Goal: Task Accomplishment & Management: Manage account settings

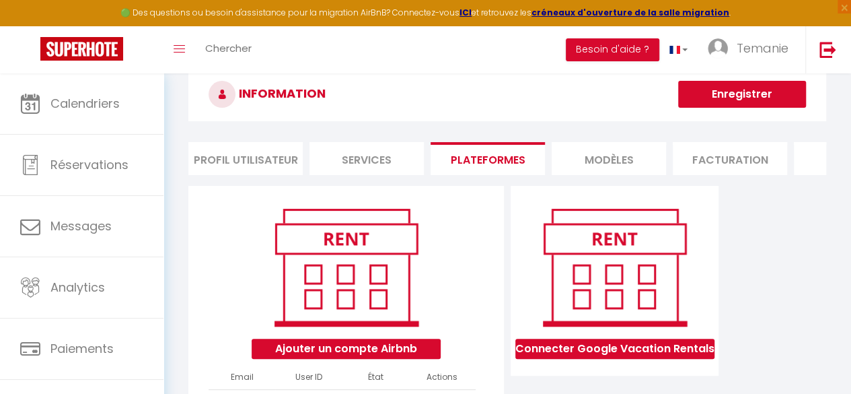
scroll to position [155, 0]
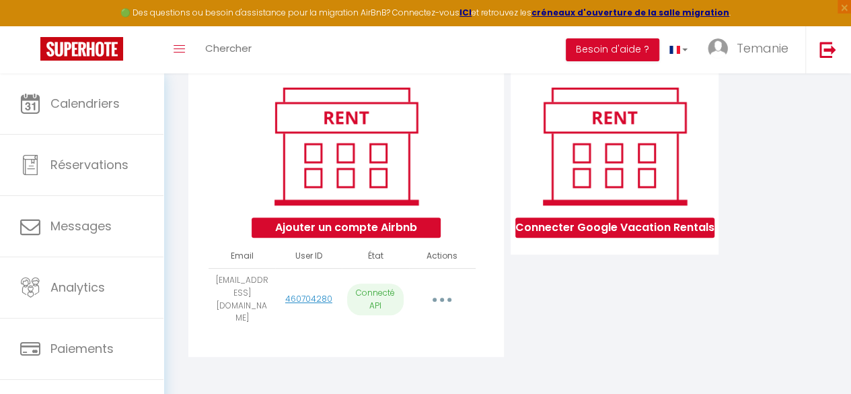
click at [436, 300] on button "button" at bounding box center [443, 300] width 36 height 26
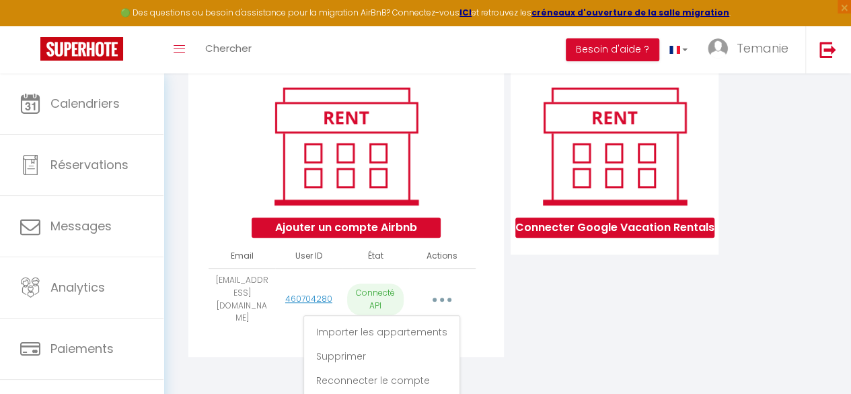
scroll to position [158, 0]
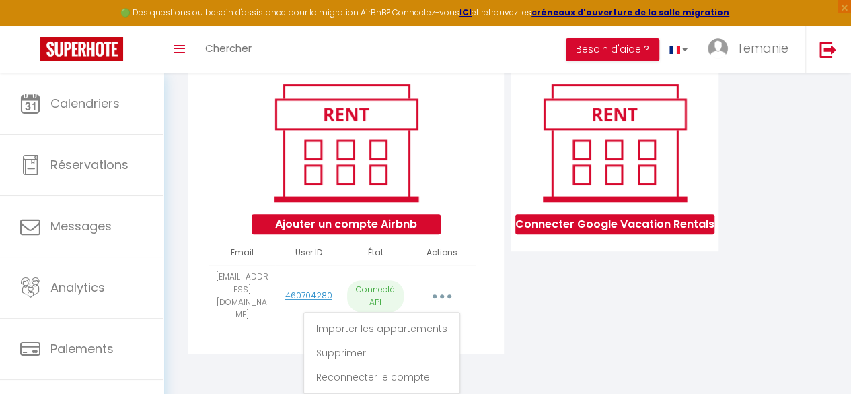
click at [523, 317] on div "Connecter Google Vacation Rentals" at bounding box center [614, 211] width 215 height 300
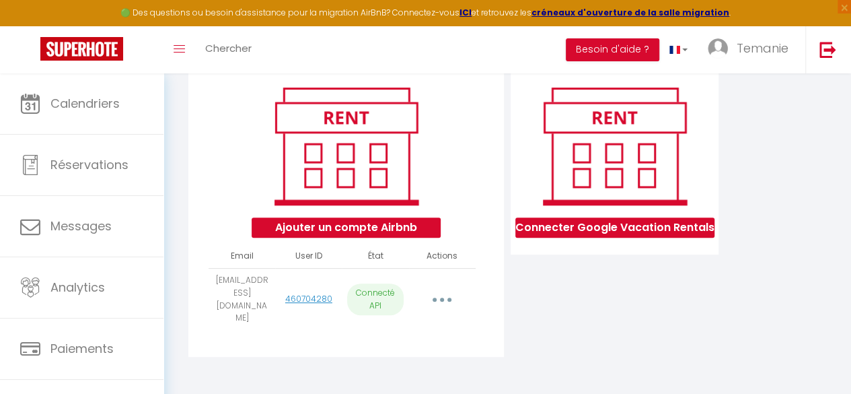
scroll to position [0, 0]
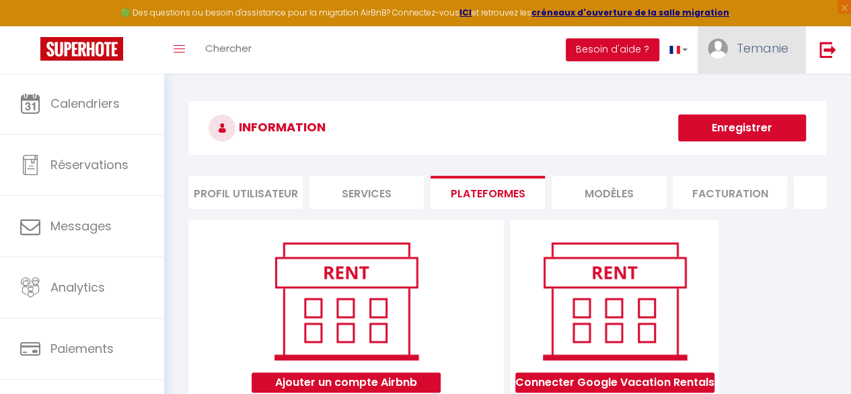
click at [762, 51] on span "Temanie" at bounding box center [763, 48] width 52 height 17
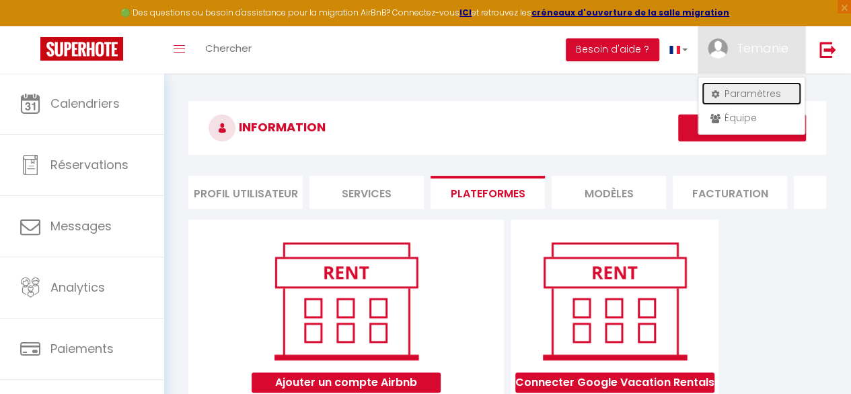
click at [758, 90] on link "Paramètres" at bounding box center [752, 93] width 100 height 23
click at [485, 195] on li "Plateformes" at bounding box center [488, 192] width 114 height 33
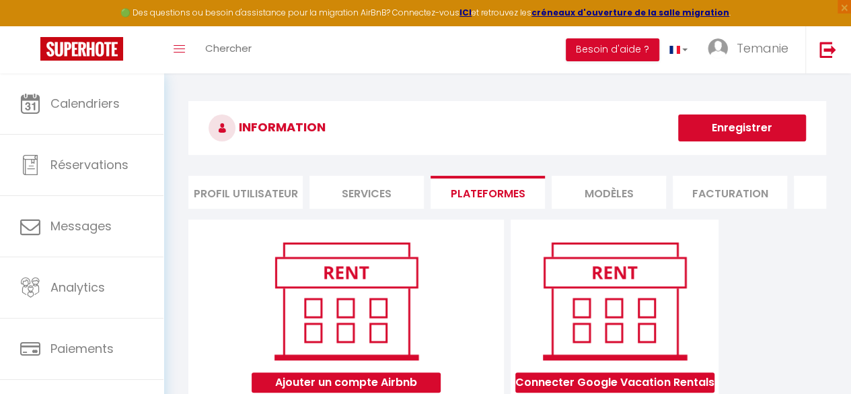
scroll to position [155, 0]
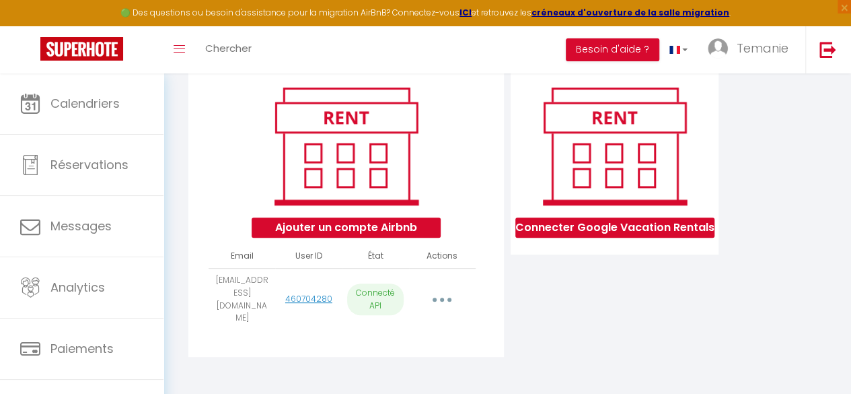
click at [438, 305] on button "button" at bounding box center [443, 300] width 36 height 26
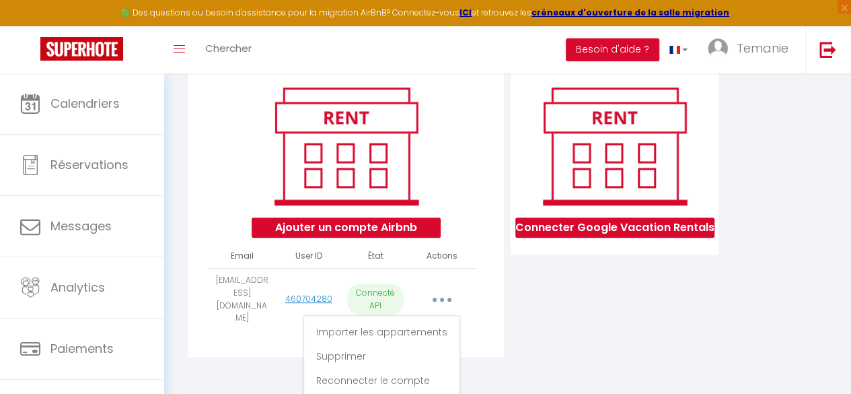
click at [540, 322] on div "Connecter Google Vacation Rentals" at bounding box center [614, 215] width 215 height 300
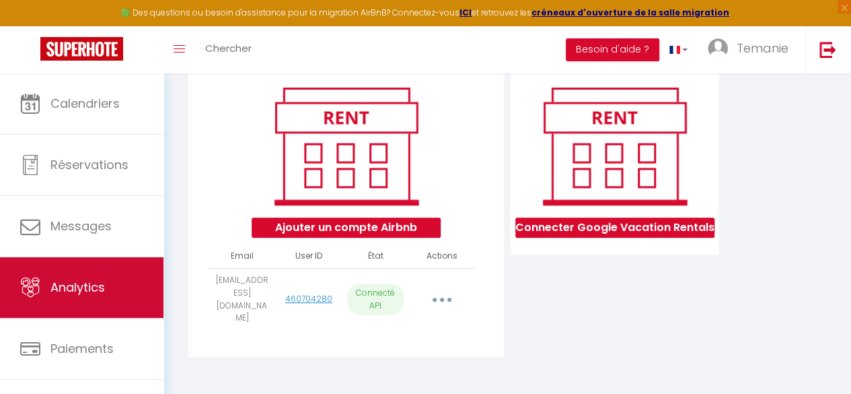
scroll to position [78, 0]
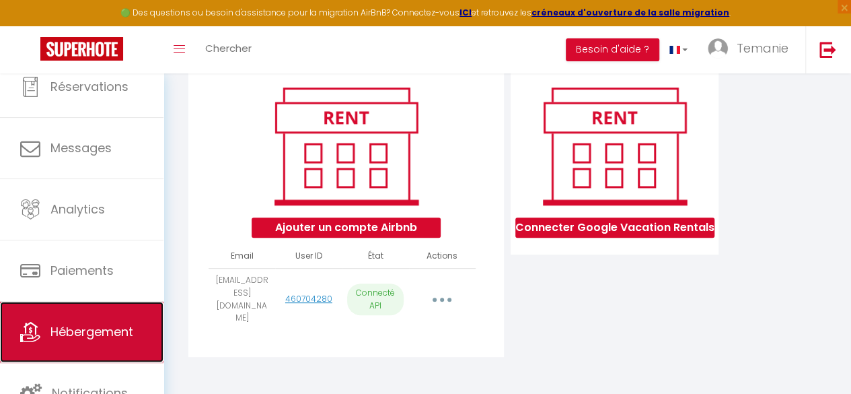
click at [81, 327] on span "Hébergement" at bounding box center [91, 331] width 83 height 17
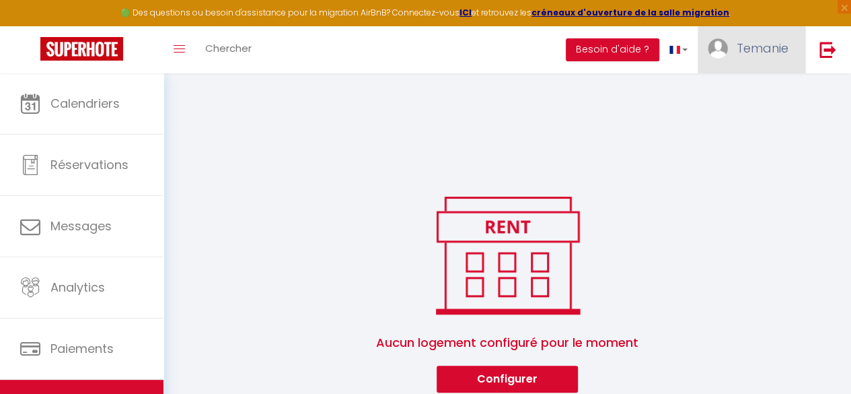
click at [763, 53] on span "Temanie" at bounding box center [763, 48] width 52 height 17
click at [739, 90] on link "Paramètres" at bounding box center [752, 93] width 100 height 23
select select "28"
select select "fr"
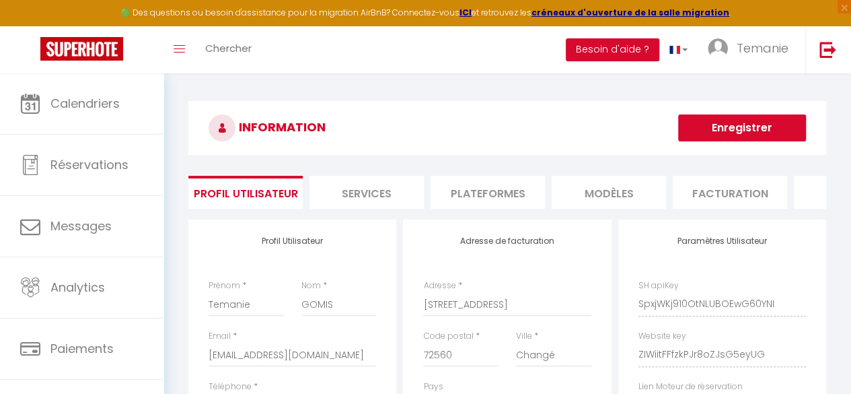
click at [485, 183] on li "Plateformes" at bounding box center [488, 192] width 114 height 33
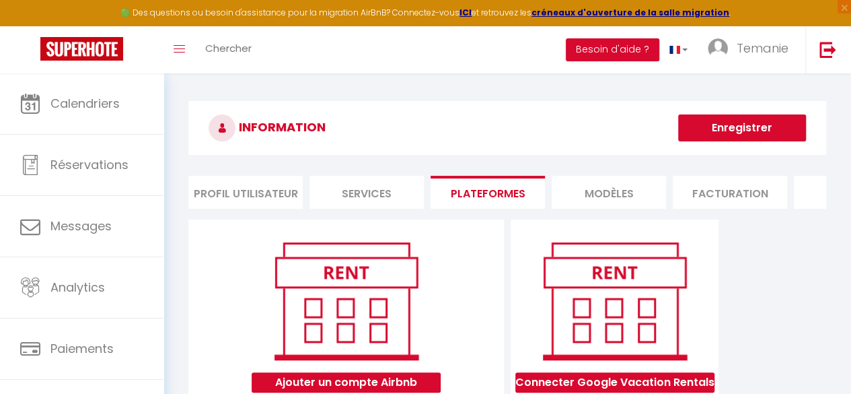
scroll to position [155, 0]
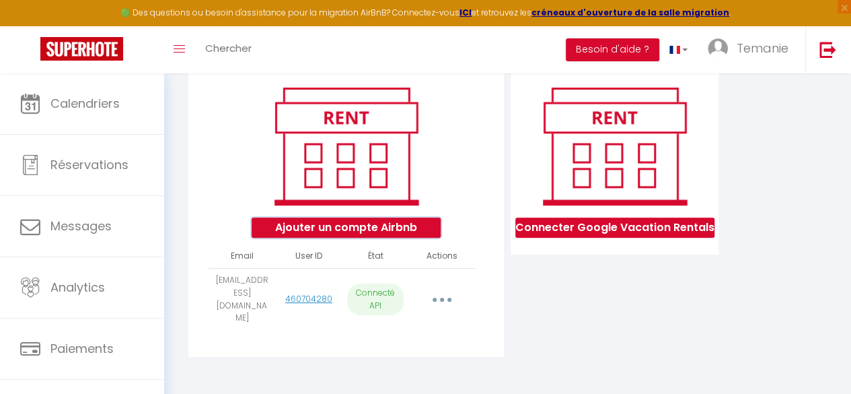
click at [346, 236] on button "Ajouter un compte Airbnb" at bounding box center [346, 227] width 189 height 20
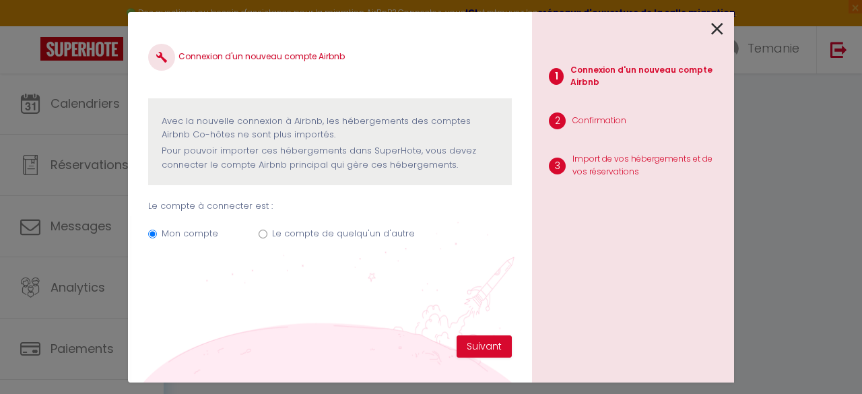
click at [713, 27] on icon at bounding box center [717, 29] width 12 height 20
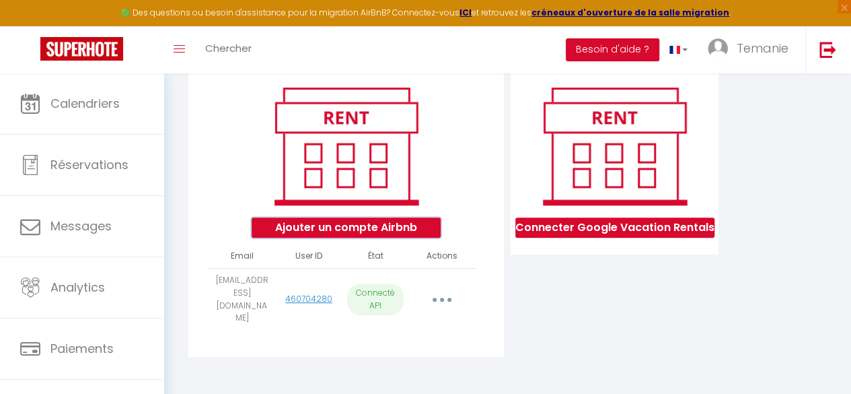
click at [346, 238] on button "Ajouter un compte Airbnb" at bounding box center [346, 227] width 189 height 20
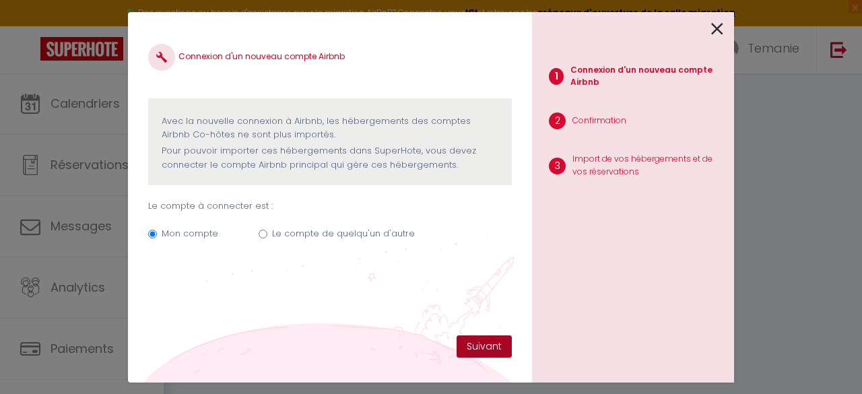
click at [494, 336] on button "Suivant" at bounding box center [483, 346] width 55 height 23
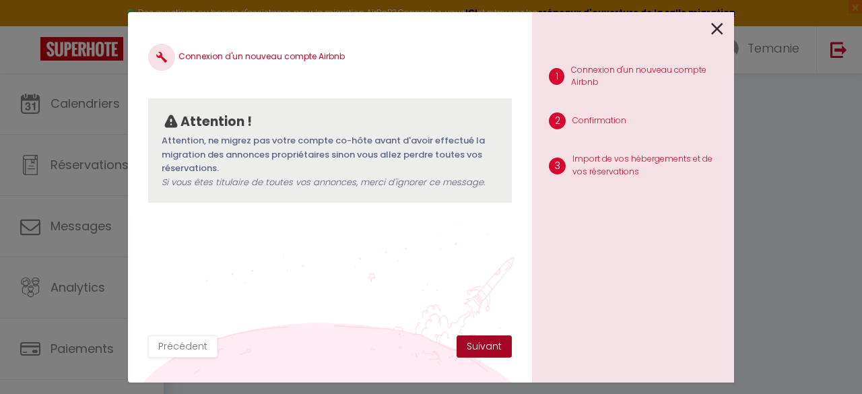
click at [489, 348] on button "Suivant" at bounding box center [483, 346] width 55 height 23
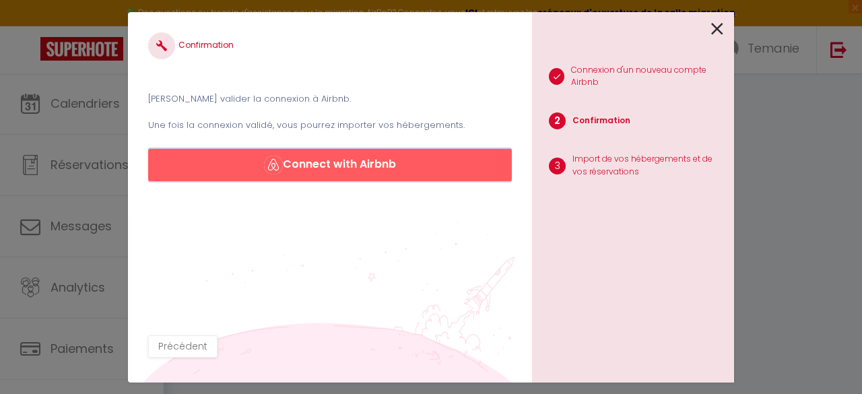
click at [413, 166] on button "Connect with Airbnb" at bounding box center [329, 165] width 363 height 32
click at [180, 345] on button "Précédent" at bounding box center [182, 346] width 69 height 23
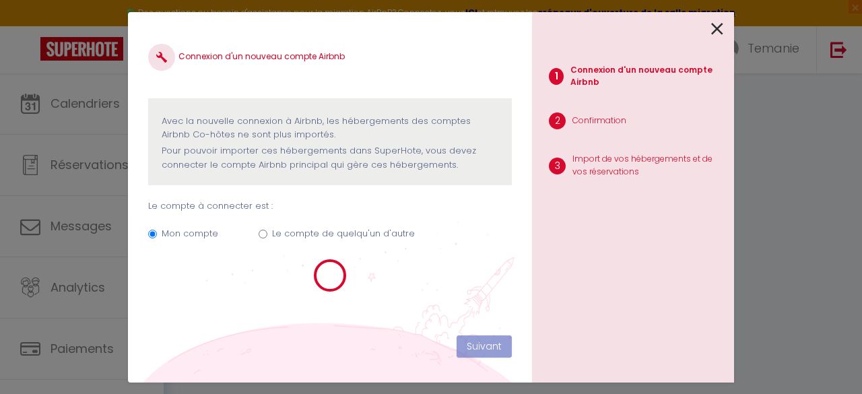
click at [607, 122] on p "Confirmation" at bounding box center [599, 120] width 54 height 13
click at [714, 28] on icon at bounding box center [717, 29] width 12 height 20
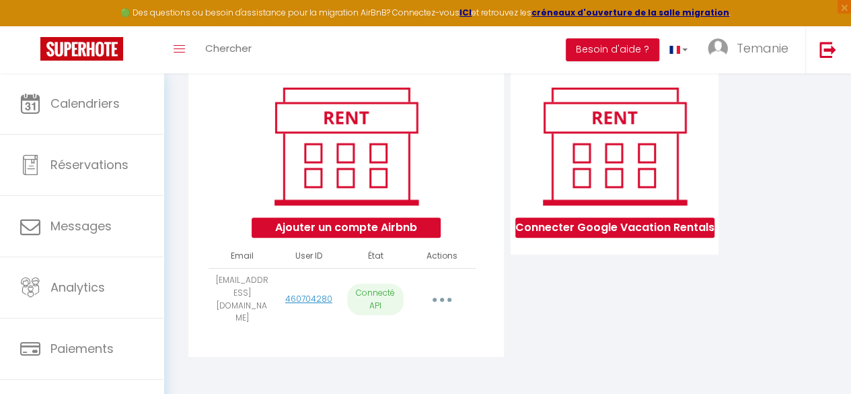
click at [444, 298] on button "button" at bounding box center [443, 300] width 36 height 26
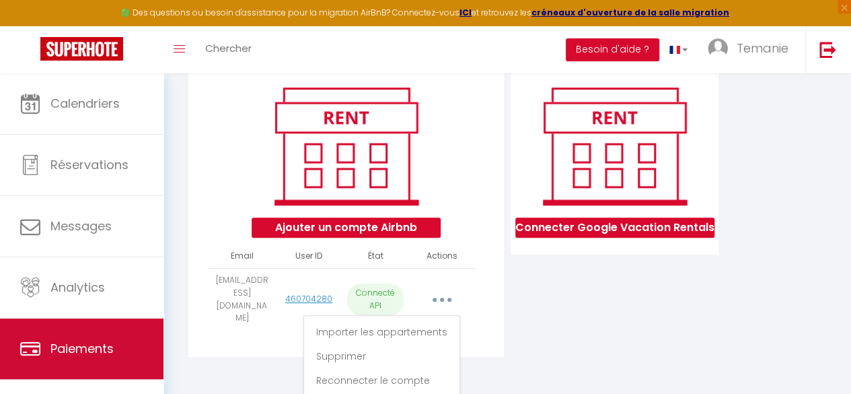
scroll to position [78, 0]
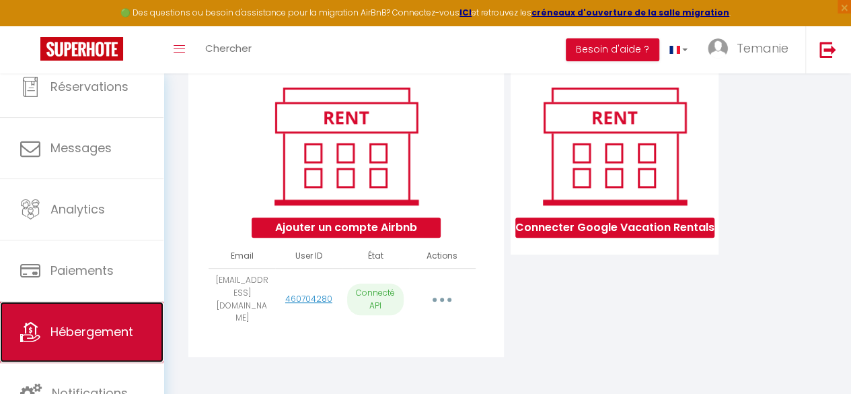
click at [86, 328] on span "Hébergement" at bounding box center [91, 331] width 83 height 17
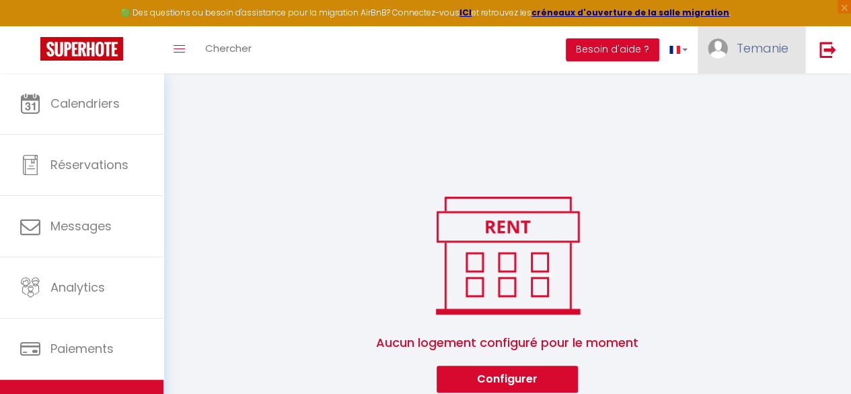
click at [744, 46] on span "Temanie" at bounding box center [763, 48] width 52 height 17
click at [759, 90] on link "Paramètres" at bounding box center [752, 93] width 100 height 23
select select "fr"
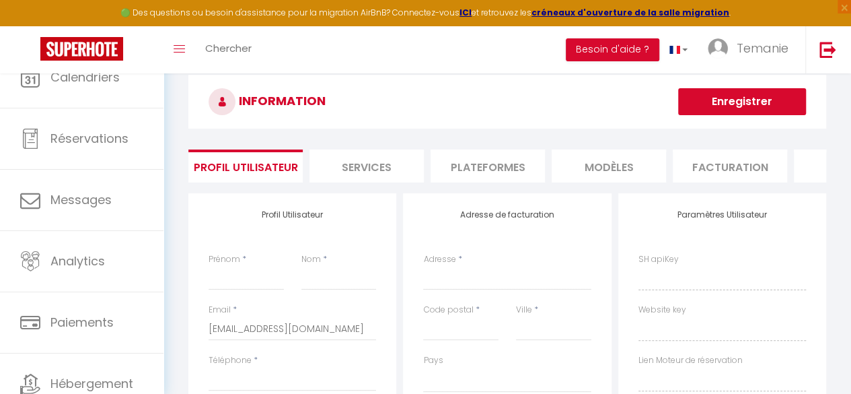
type input "Temanie"
type input "GOMIS"
type input "[PHONE_NUMBER]"
type input "[STREET_ADDRESS]"
type input "72560"
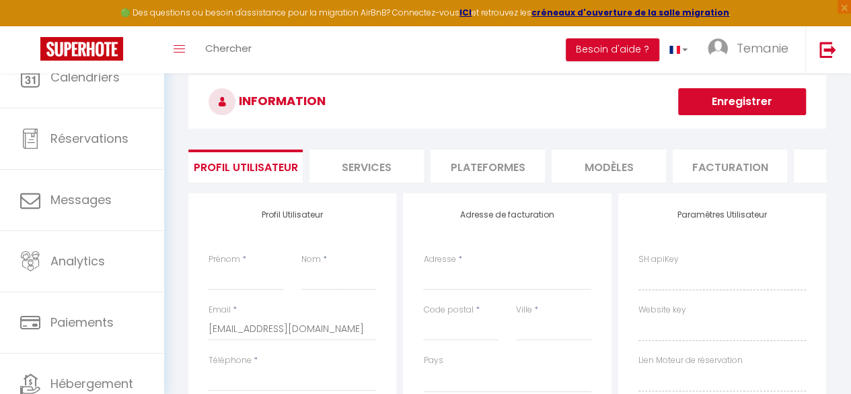
type input "Changé"
type input "SpxjWKj910OtNLUBOEwG60YNI"
type input "ZIWiitFFfzkPJr8oZJsG5eyUG"
type input "[URL][DOMAIN_NAME]"
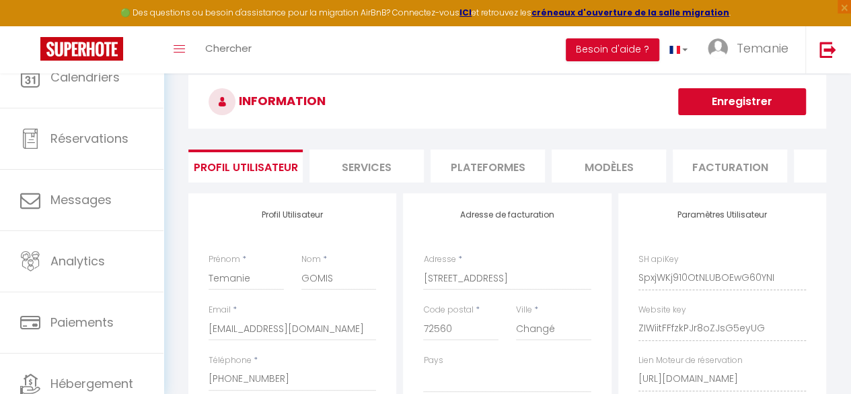
select select "28"
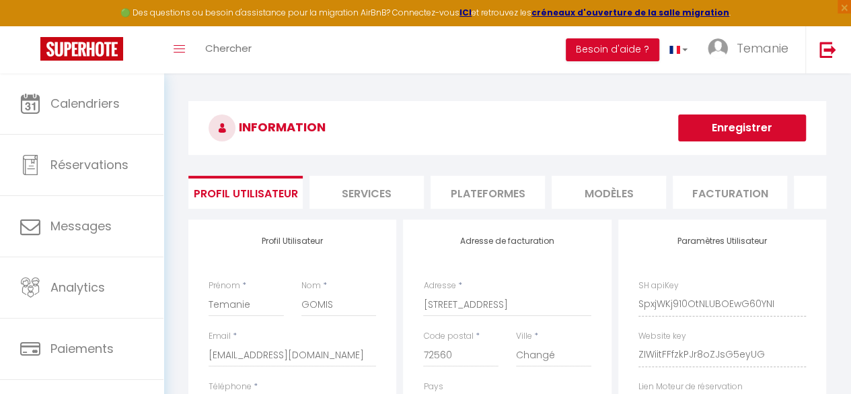
click at [474, 182] on li "Plateformes" at bounding box center [488, 192] width 114 height 33
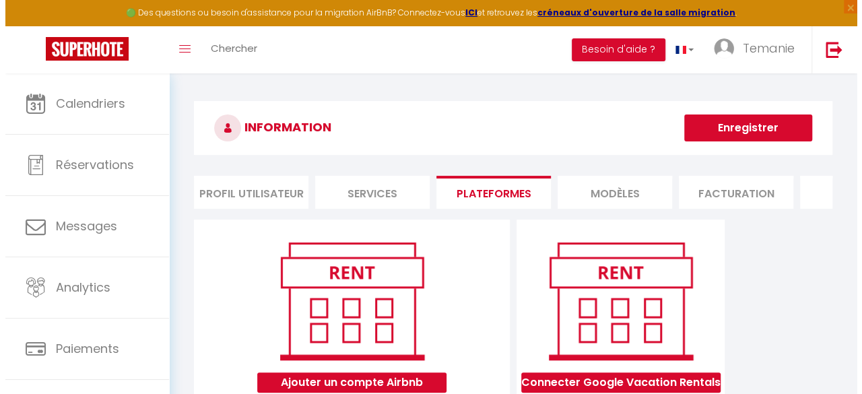
scroll to position [155, 0]
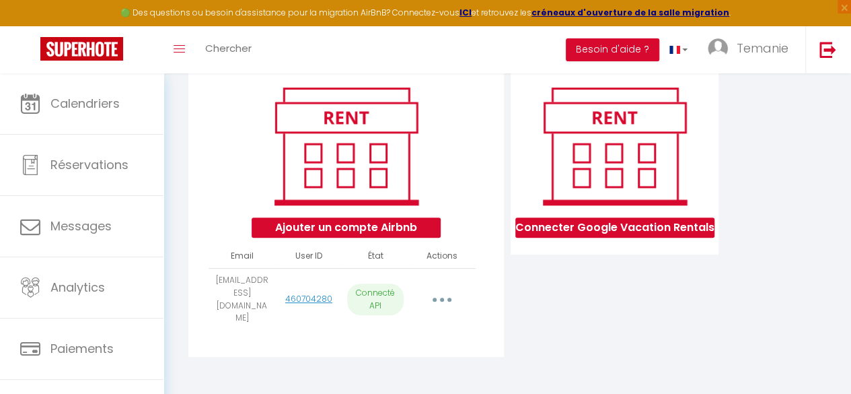
click at [444, 289] on button "button" at bounding box center [443, 300] width 36 height 26
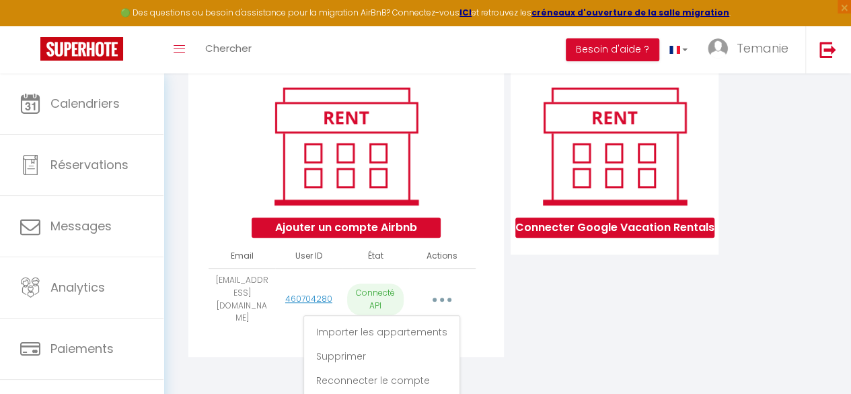
click at [540, 335] on div "Connecter Google Vacation Rentals" at bounding box center [614, 215] width 215 height 300
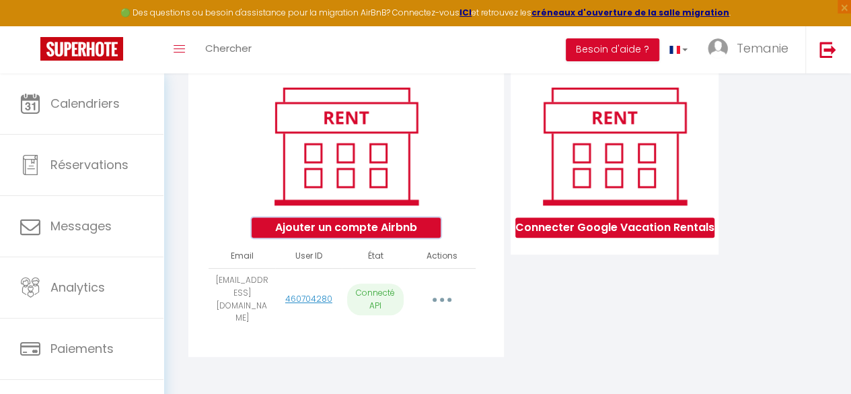
click at [389, 234] on button "Ajouter un compte Airbnb" at bounding box center [346, 227] width 189 height 20
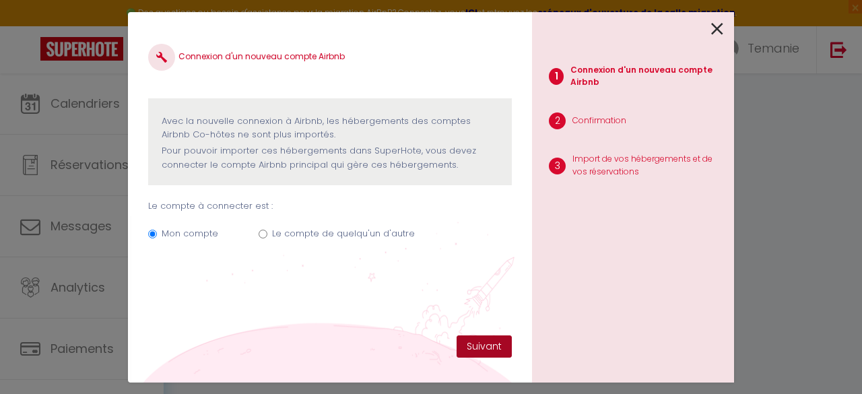
click at [477, 348] on button "Suivant" at bounding box center [483, 346] width 55 height 23
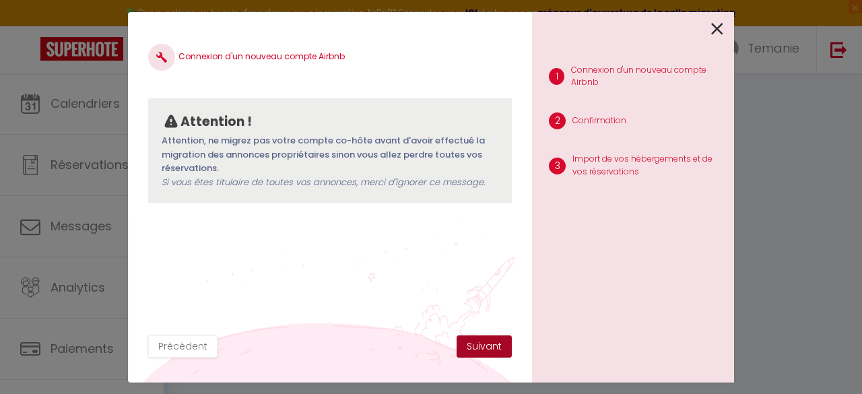
click at [501, 337] on button "Suivant" at bounding box center [483, 346] width 55 height 23
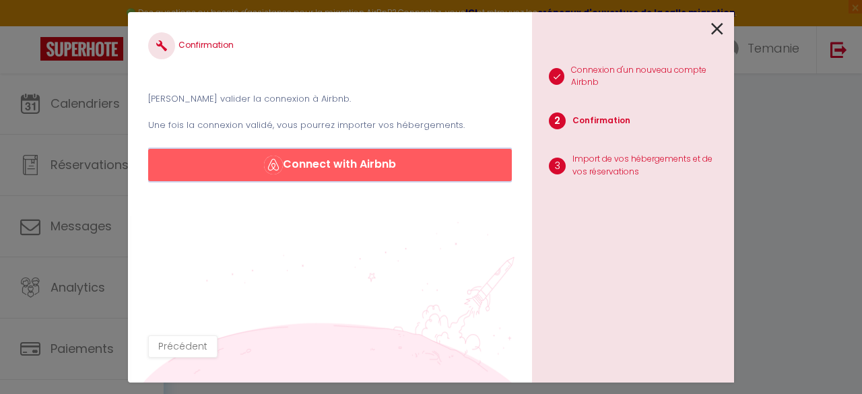
click at [349, 162] on button "Connect with Airbnb" at bounding box center [329, 165] width 363 height 32
